Goal: Task Accomplishment & Management: Manage account settings

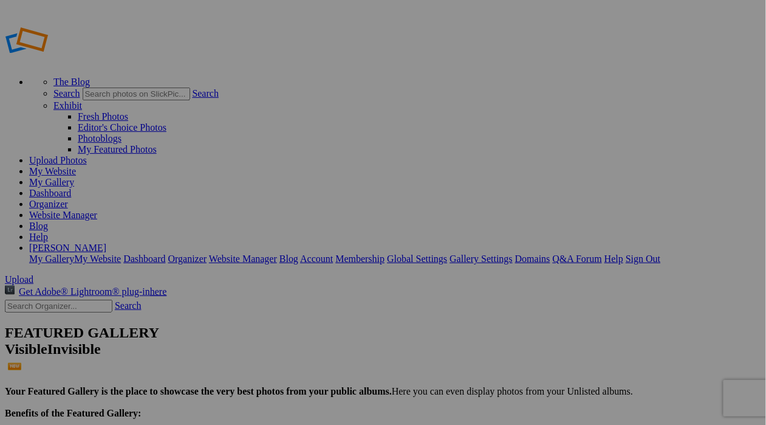
type input "2025 IRON PIGS"
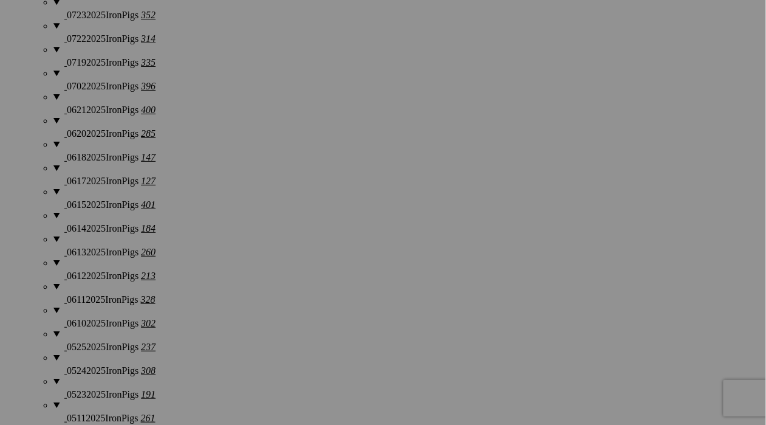
scroll to position [1579, 0]
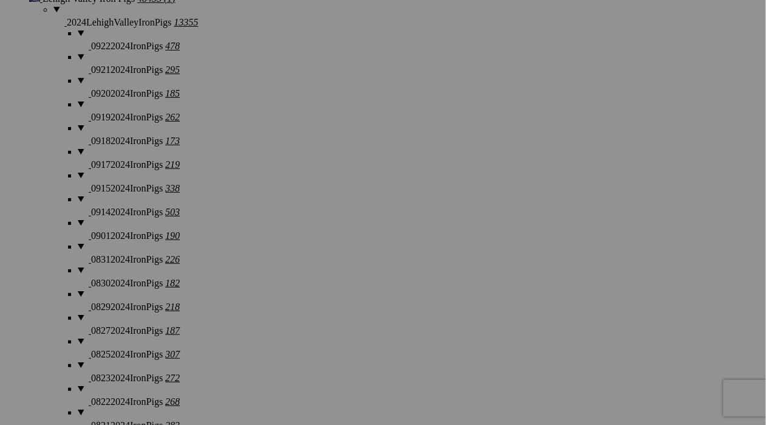
scroll to position [2680, 0]
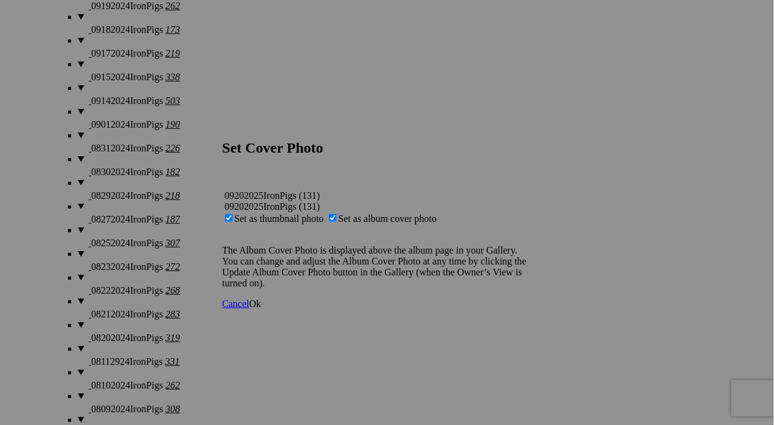
click at [261, 309] on span "Ok" at bounding box center [255, 303] width 12 height 10
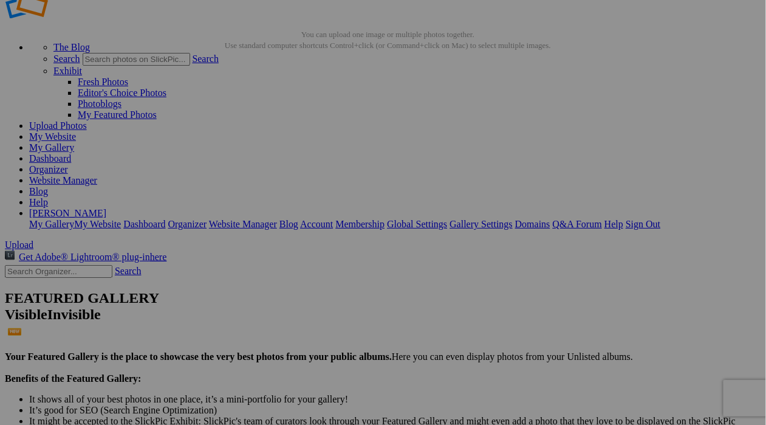
scroll to position [38, 0]
